Goal: Find specific page/section: Find specific page/section

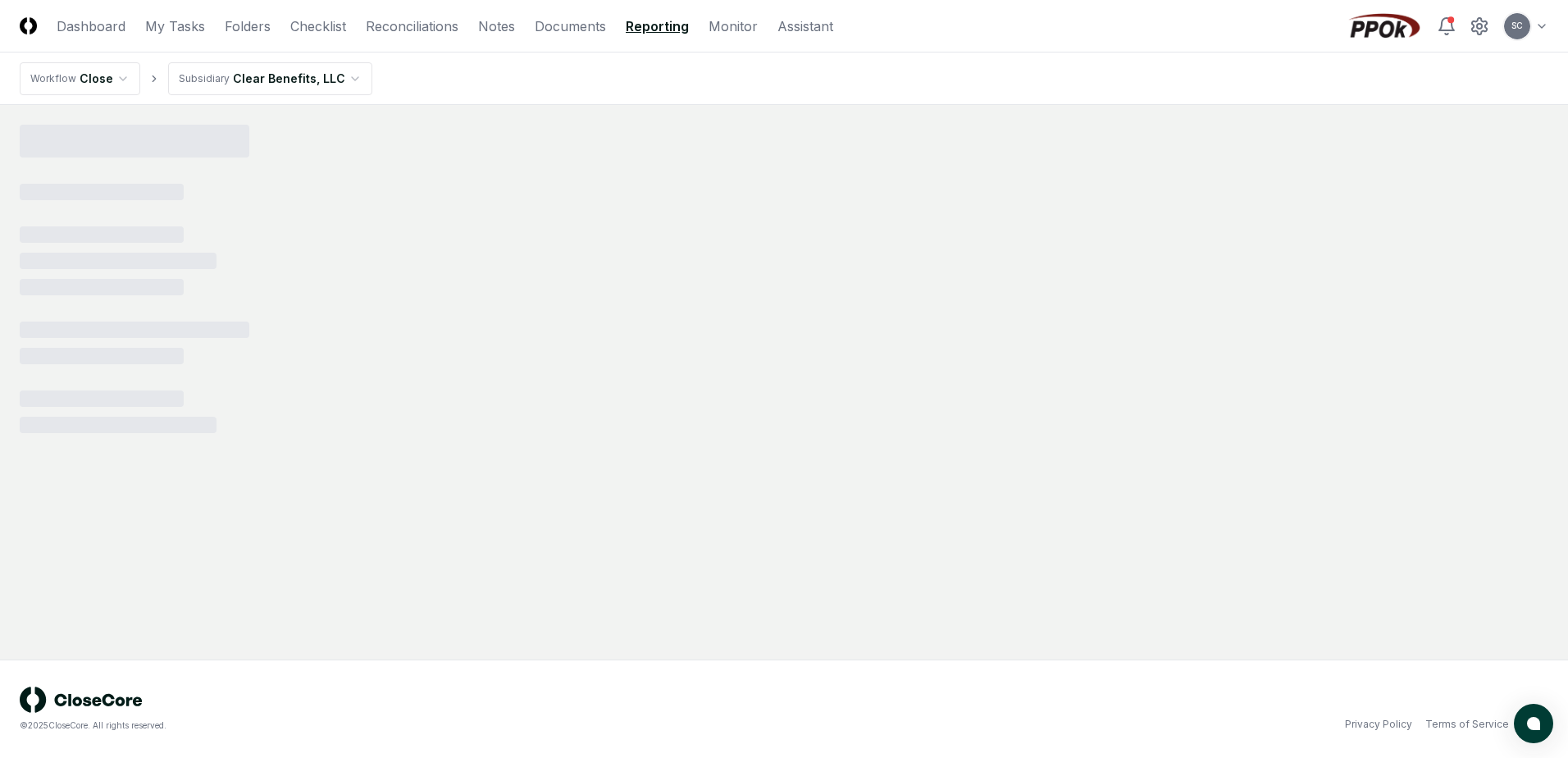
click at [389, 180] on div at bounding box center [783, 279] width 1528 height 309
click at [419, 182] on div at bounding box center [783, 279] width 1528 height 309
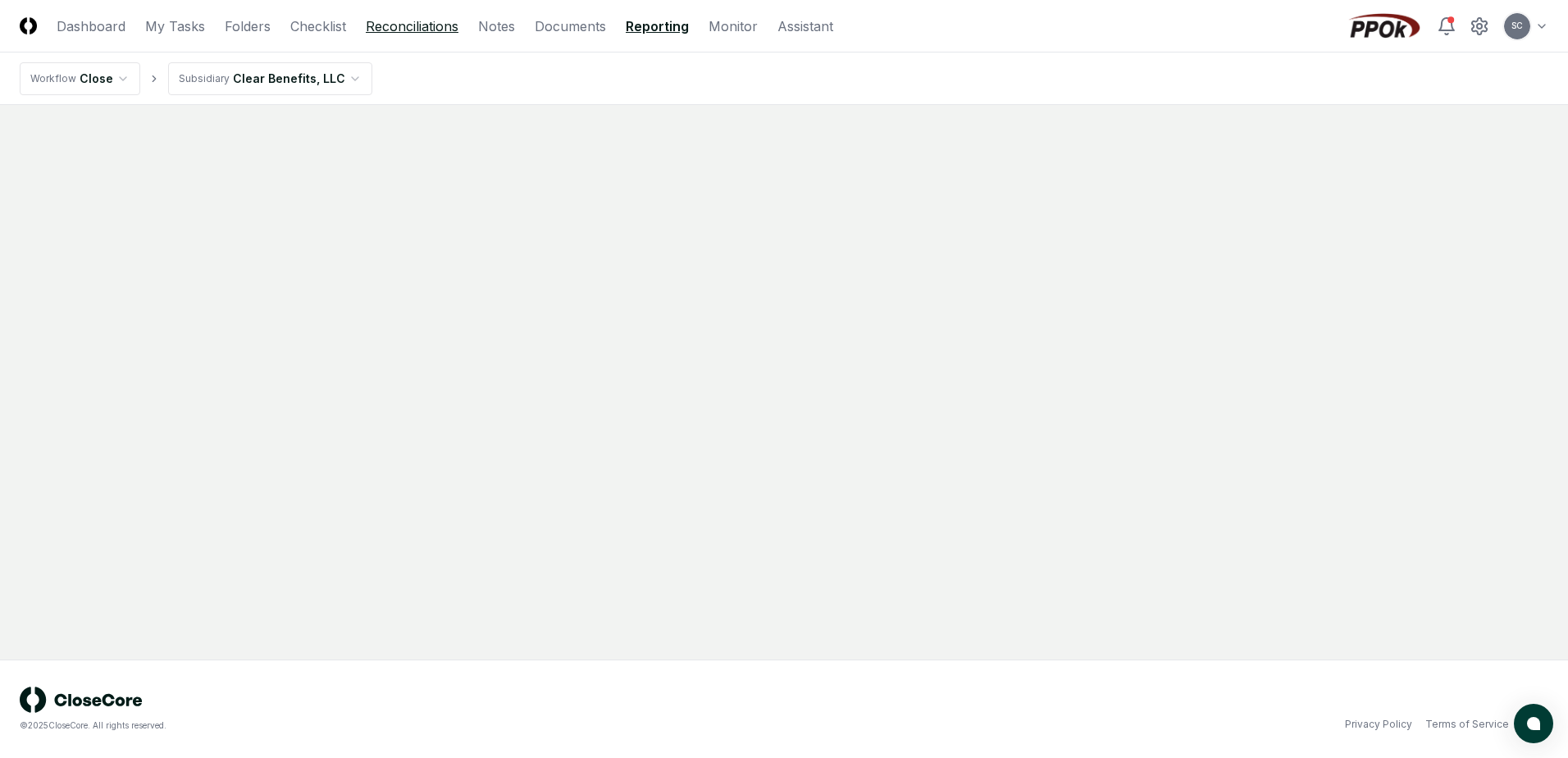
click at [429, 29] on link "Reconciliations" at bounding box center [411, 25] width 92 height 20
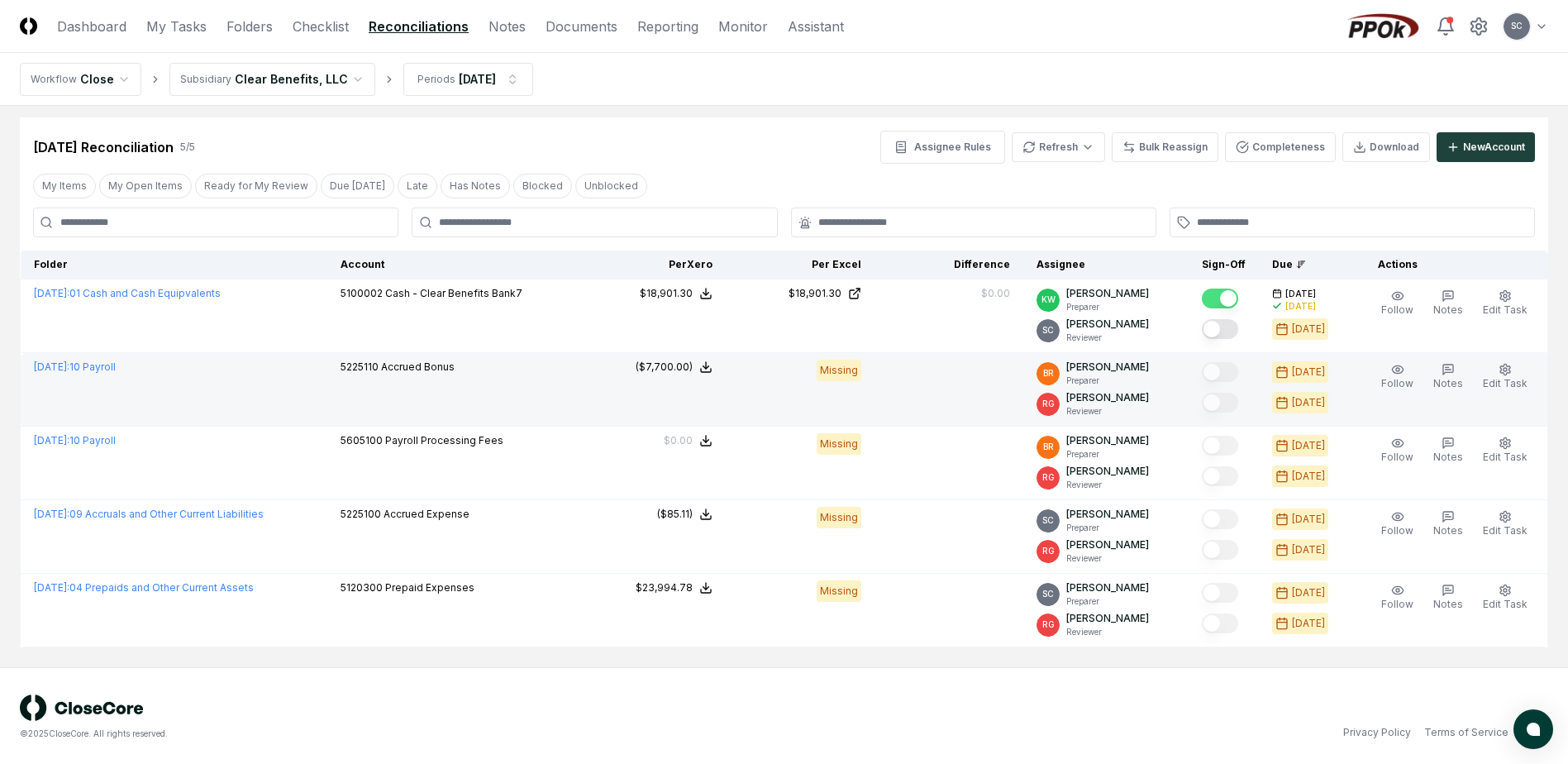
scroll to position [11, 0]
